Goal: Information Seeking & Learning: Learn about a topic

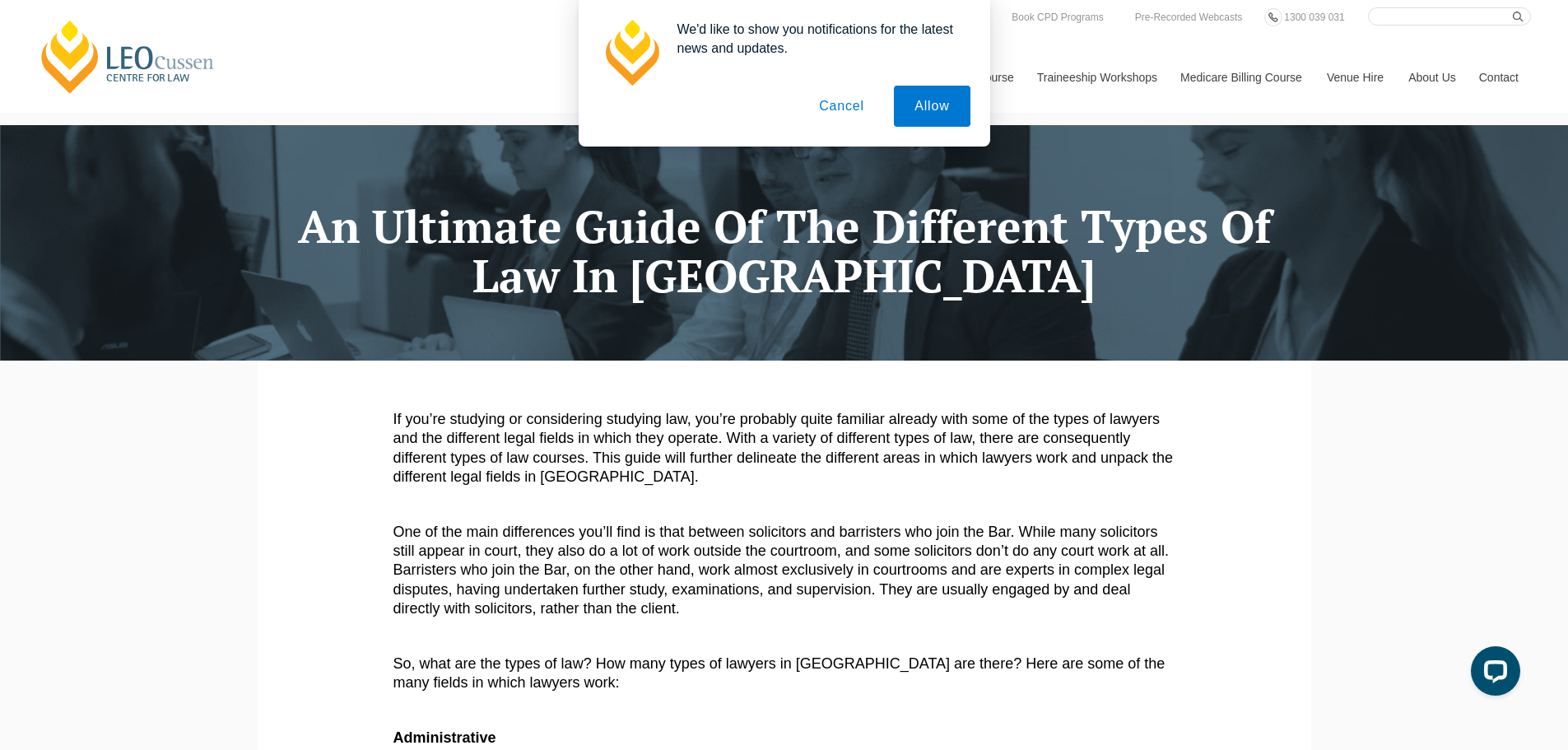
click at [860, 114] on button "Cancel" at bounding box center [841, 106] width 86 height 41
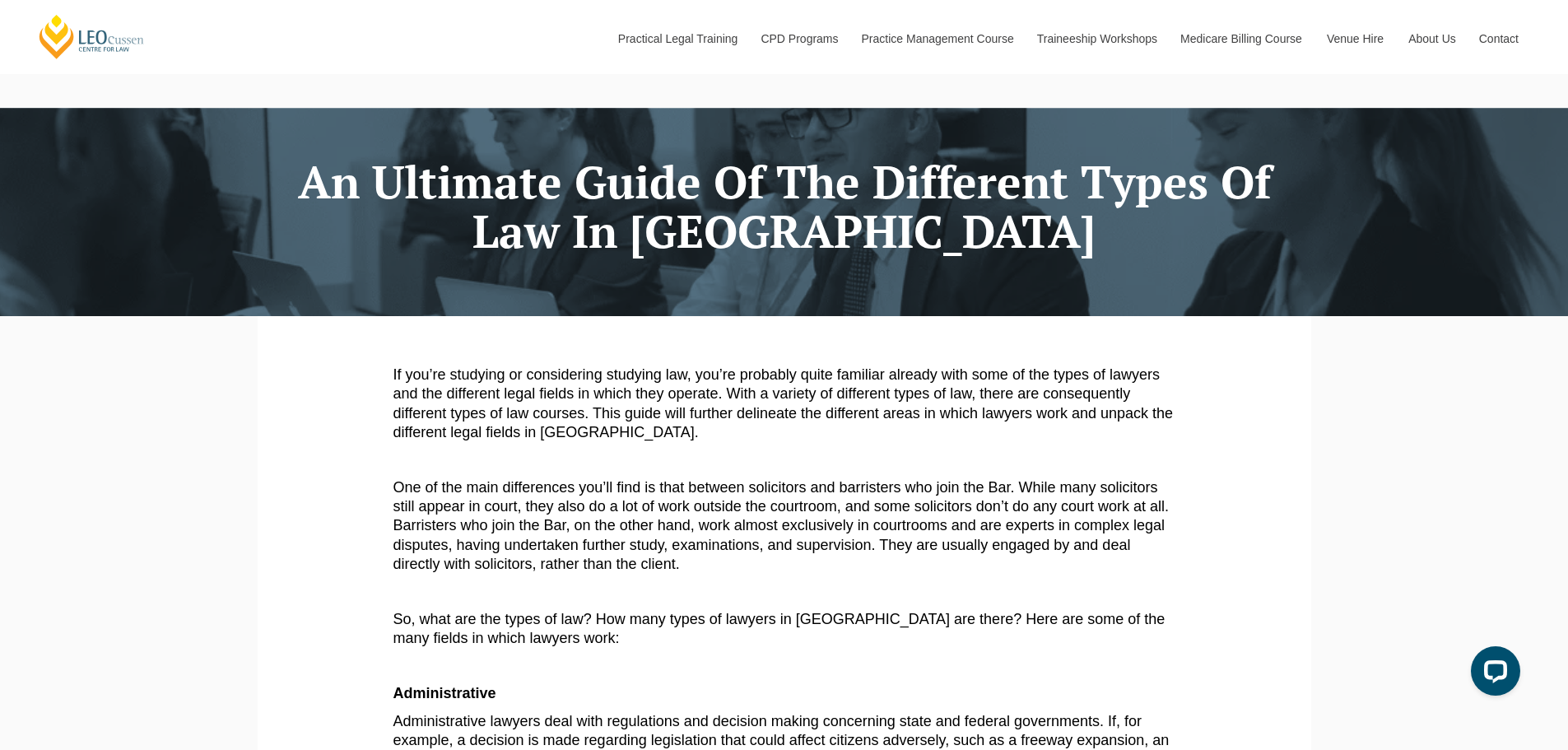
scroll to position [82, 0]
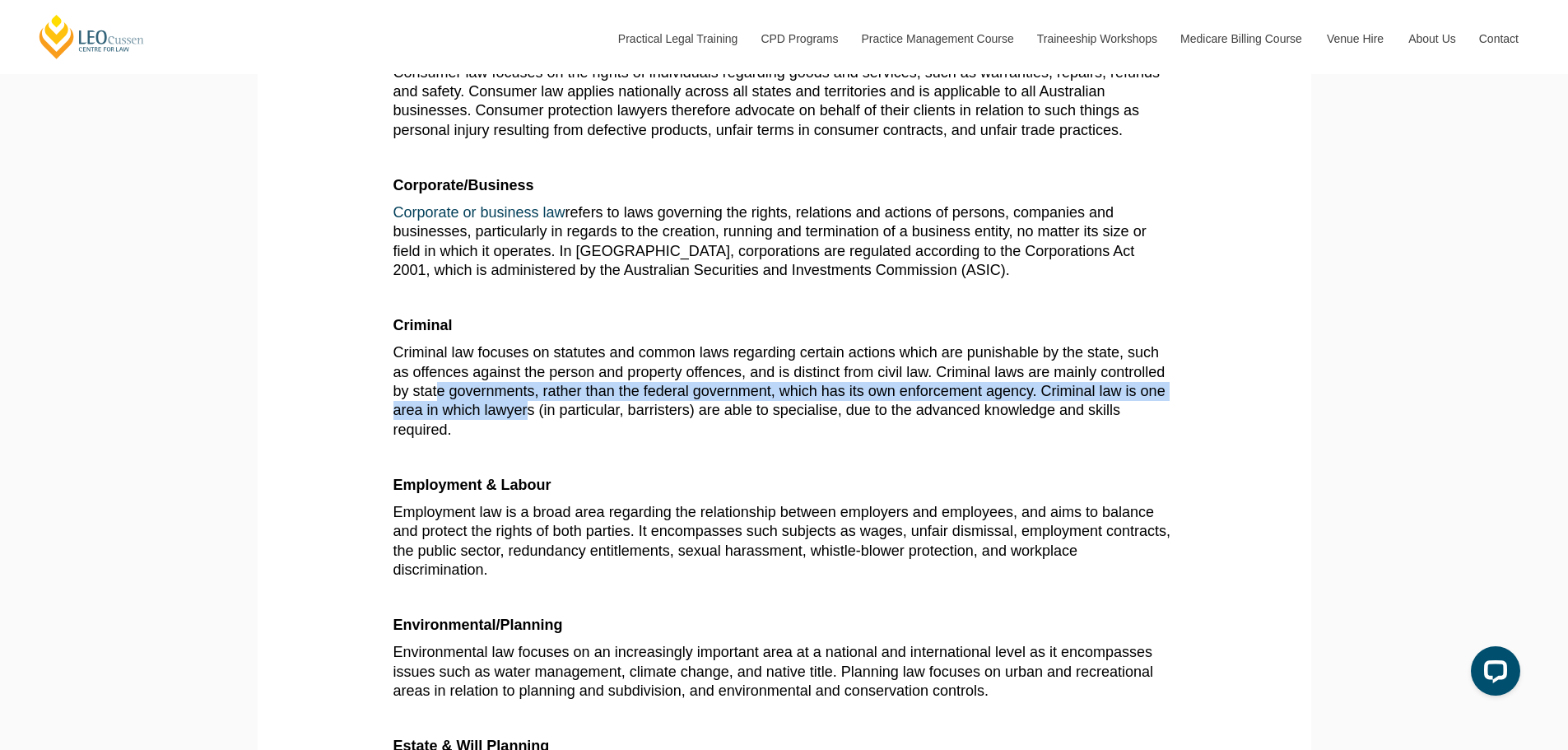
drag, startPoint x: 439, startPoint y: 400, endPoint x: 567, endPoint y: 418, distance: 129.3
click at [564, 418] on span "Criminal law focuses on statutes and common laws regarding certain actions whic…" at bounding box center [779, 391] width 772 height 94
click at [571, 418] on span "Criminal law focuses on statutes and common laws regarding certain actions whic…" at bounding box center [779, 391] width 772 height 94
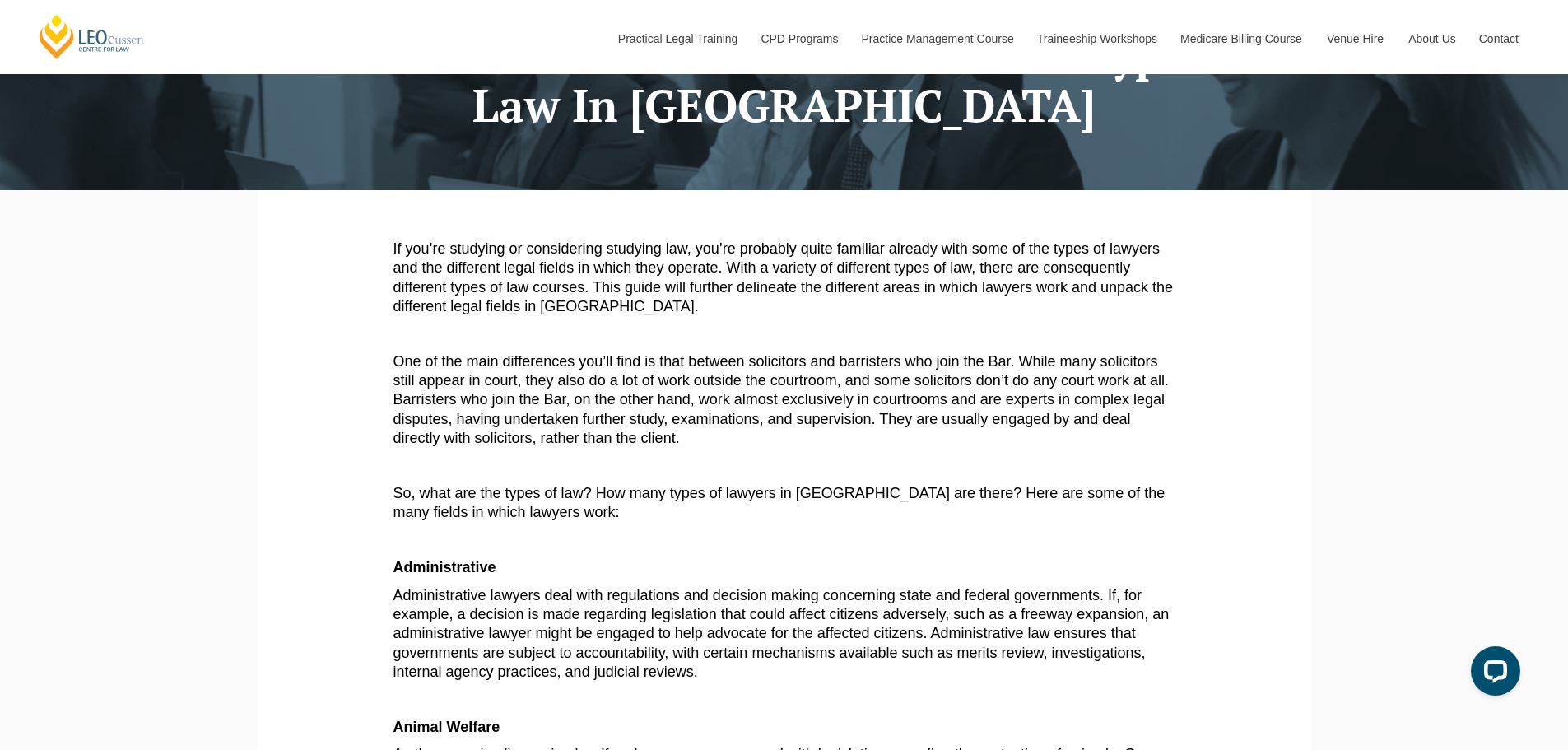
scroll to position [494, 0]
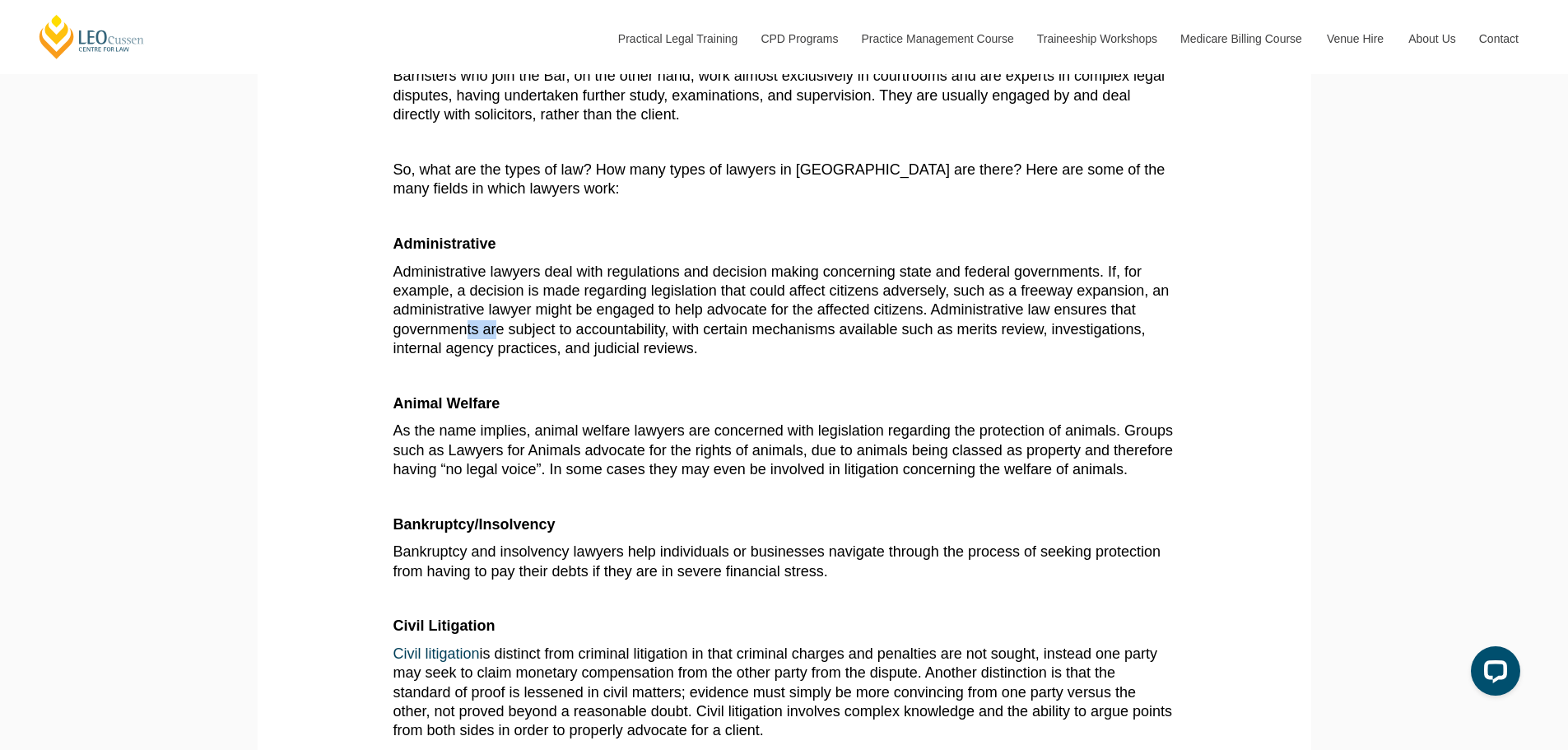
drag, startPoint x: 471, startPoint y: 333, endPoint x: 538, endPoint y: 345, distance: 68.1
click at [533, 346] on span "Administrative lawyers deal with regulations and decision making concerning sta…" at bounding box center [781, 310] width 776 height 94
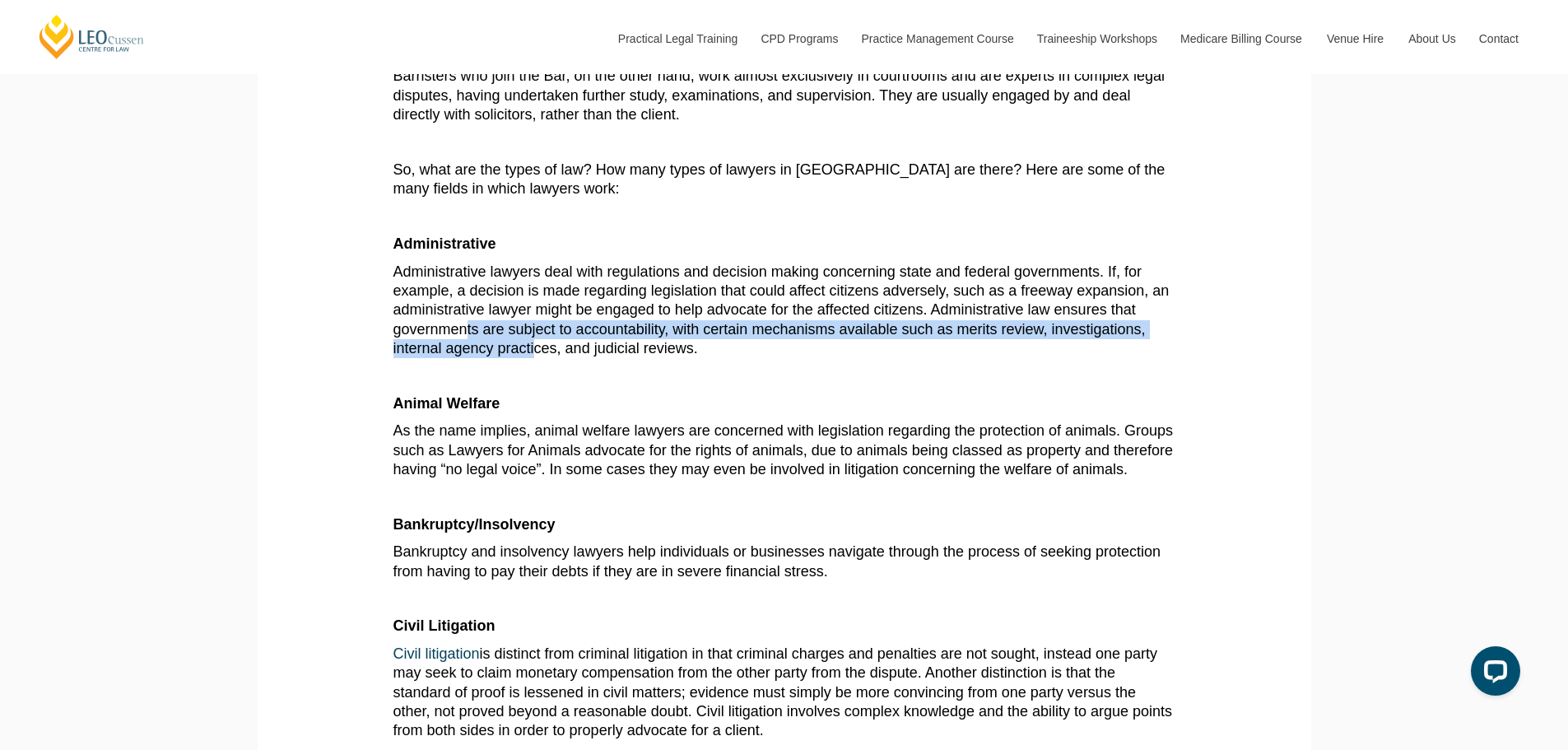
click at [538, 345] on span "Administrative lawyers deal with regulations and decision making concerning sta…" at bounding box center [781, 310] width 776 height 94
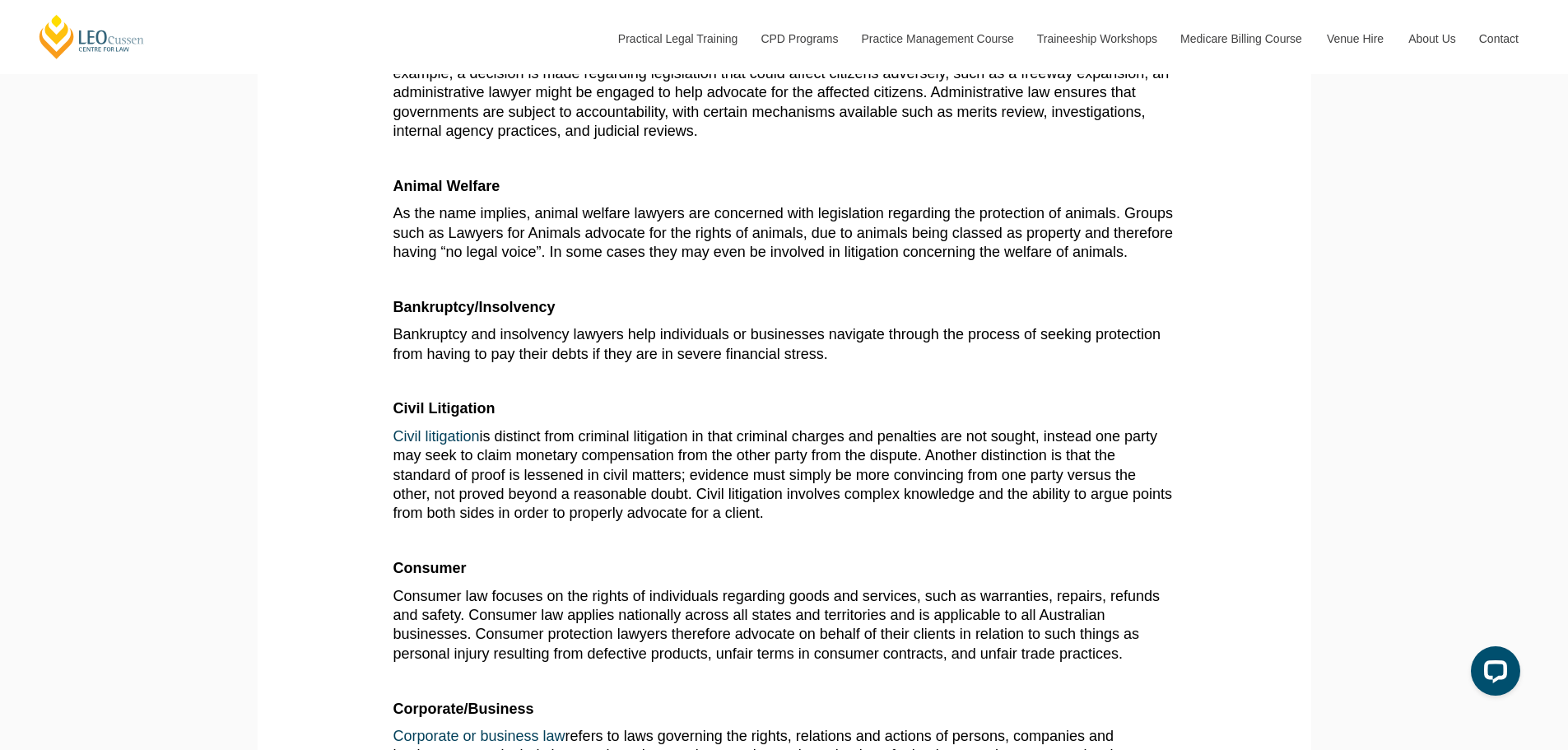
scroll to position [740, 0]
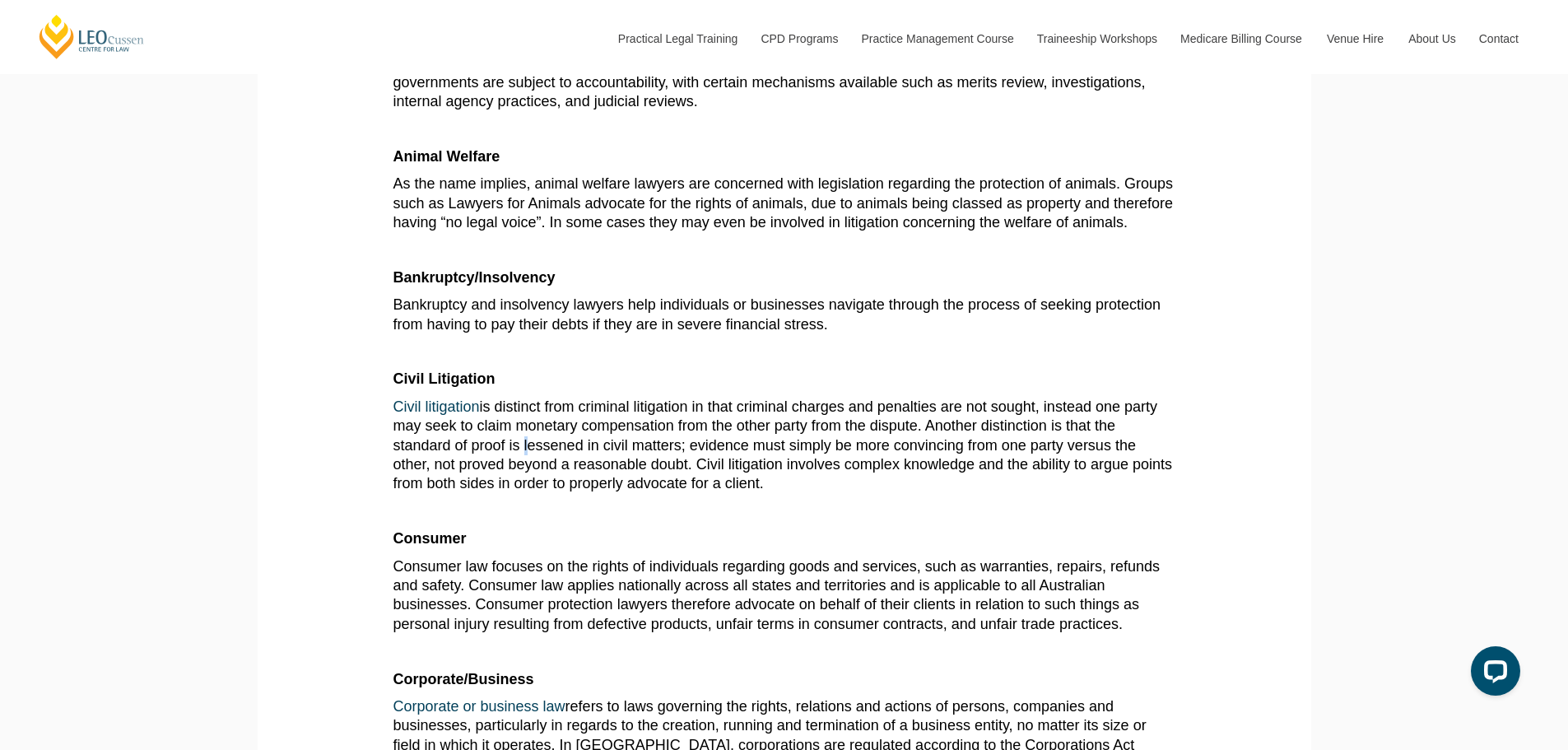
drag, startPoint x: 519, startPoint y: 439, endPoint x: 555, endPoint y: 442, distance: 36.1
click at [548, 441] on span "Civil litigation is distinct from criminal litigation in that criminal charges …" at bounding box center [783, 445] width 779 height 94
click at [555, 442] on span "Civil litigation is distinct from criminal litigation in that criminal charges …" at bounding box center [783, 445] width 779 height 94
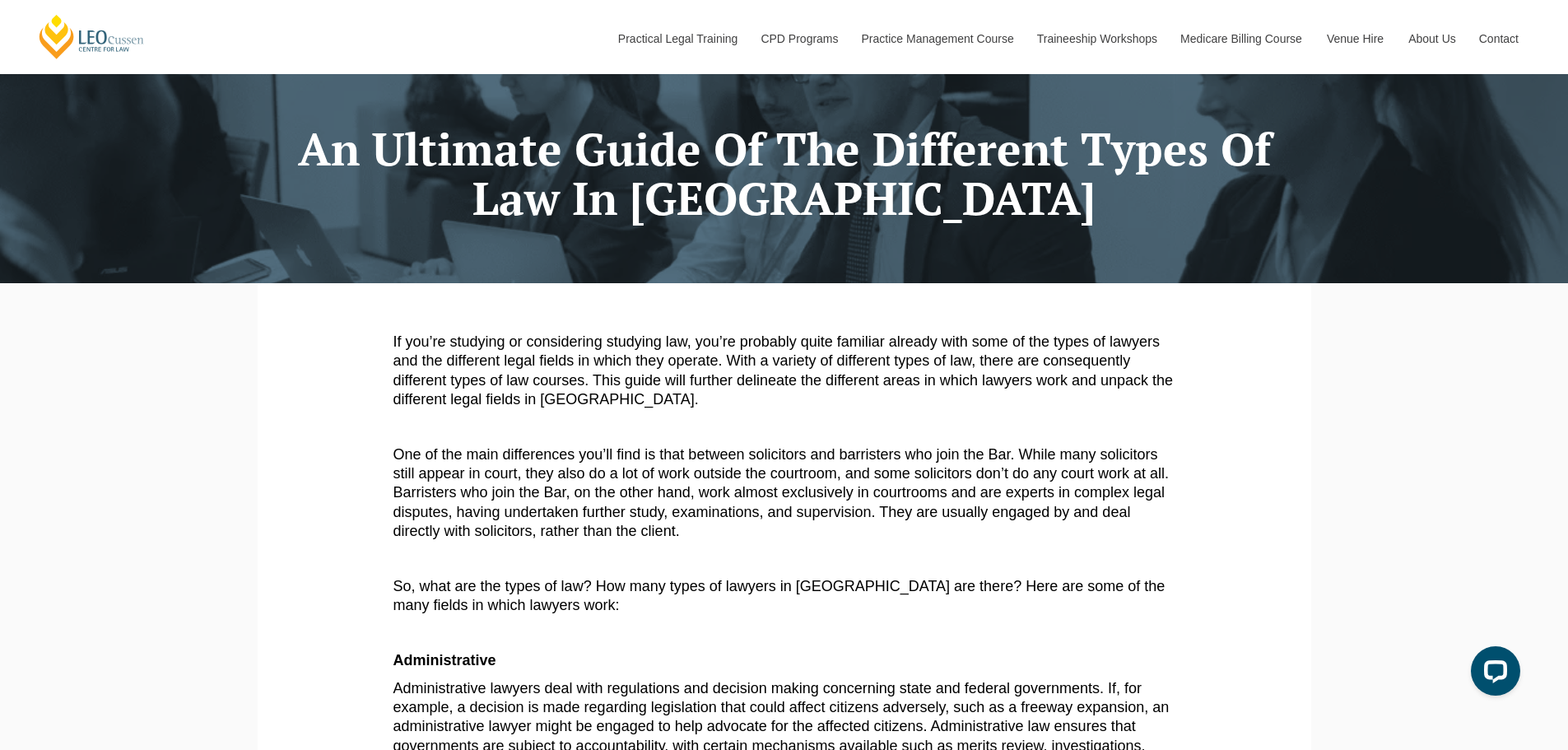
scroll to position [412, 0]
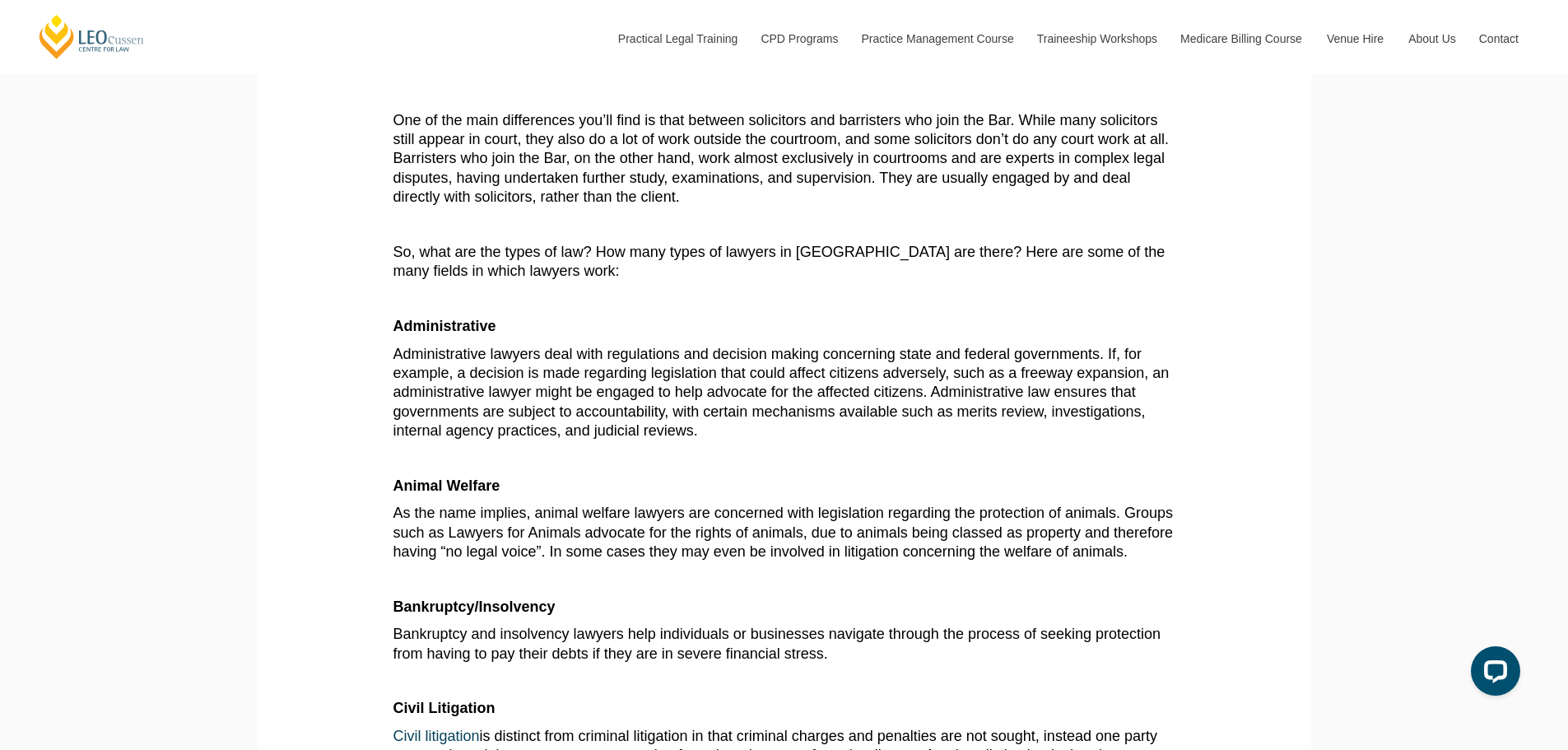
drag, startPoint x: 400, startPoint y: 395, endPoint x: 555, endPoint y: 395, distance: 155.0
click at [407, 395] on span "Administrative lawyers deal with regulations and decision making concerning sta…" at bounding box center [781, 392] width 776 height 94
click at [852, 428] on p "Administrative lawyers deal with regulations and decision making concerning sta…" at bounding box center [784, 392] width 782 height 96
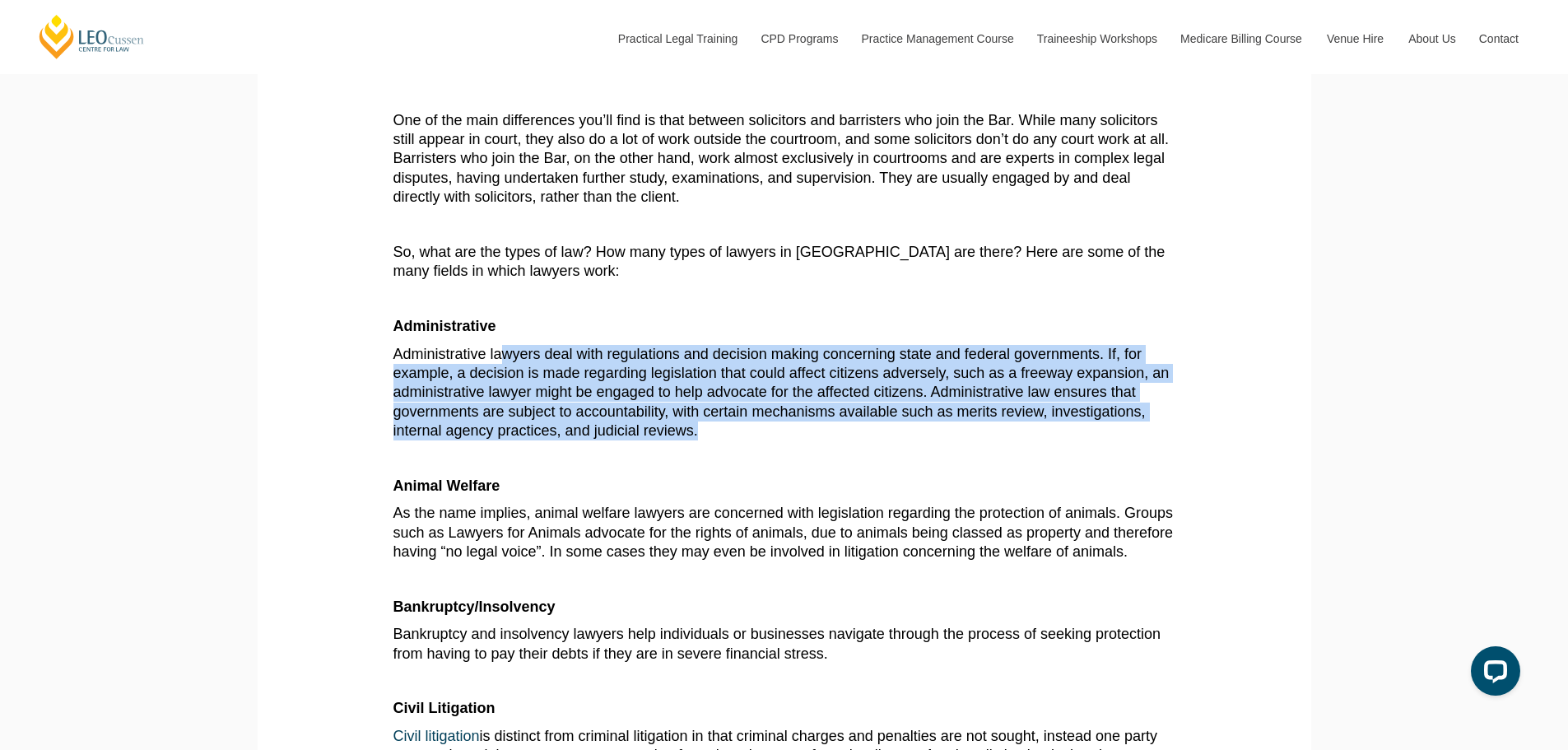
drag, startPoint x: 783, startPoint y: 429, endPoint x: 499, endPoint y: 353, distance: 294.0
click at [499, 353] on p "Administrative lawyers deal with regulations and decision making concerning sta…" at bounding box center [784, 392] width 782 height 96
click at [499, 353] on span "Administrative lawyers deal with regulations and decision making concerning sta…" at bounding box center [781, 392] width 776 height 94
